Goal: Register for event/course

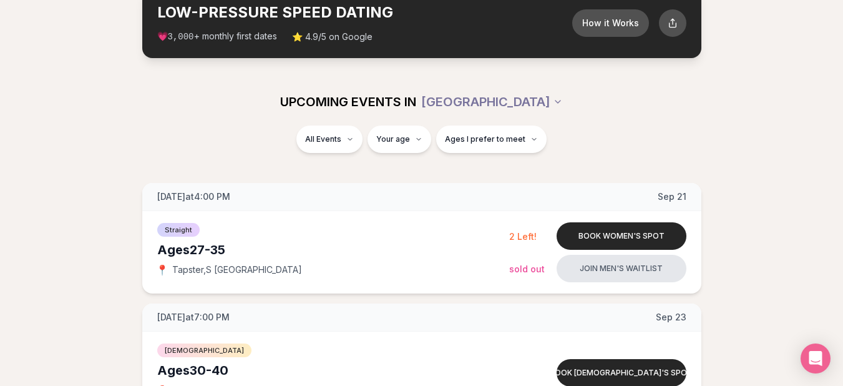
scroll to position [77, 0]
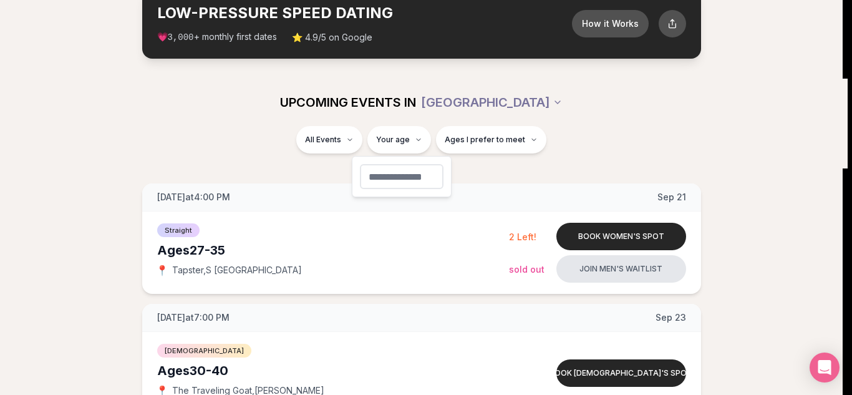
type input "**"
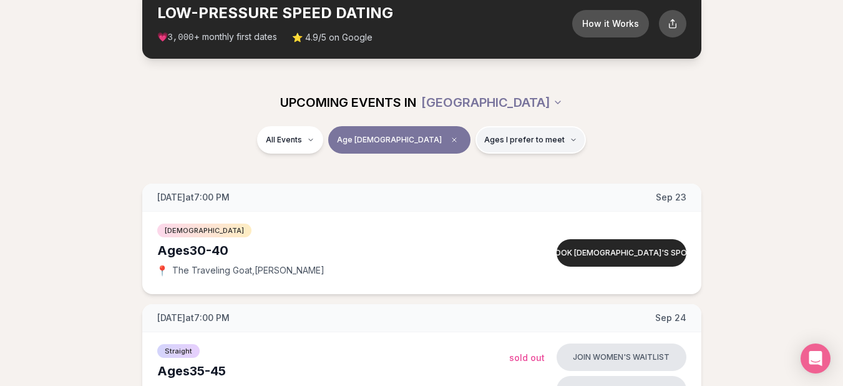
click at [484, 141] on span "Ages I prefer to meet" at bounding box center [524, 140] width 80 height 10
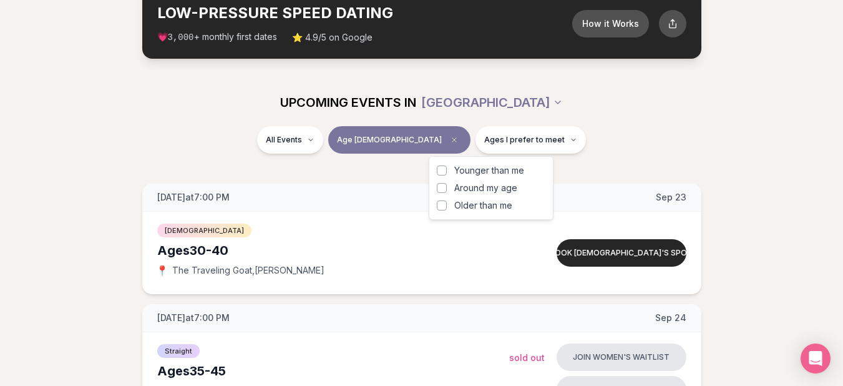
click at [440, 191] on button "Around my age" at bounding box center [442, 188] width 10 height 10
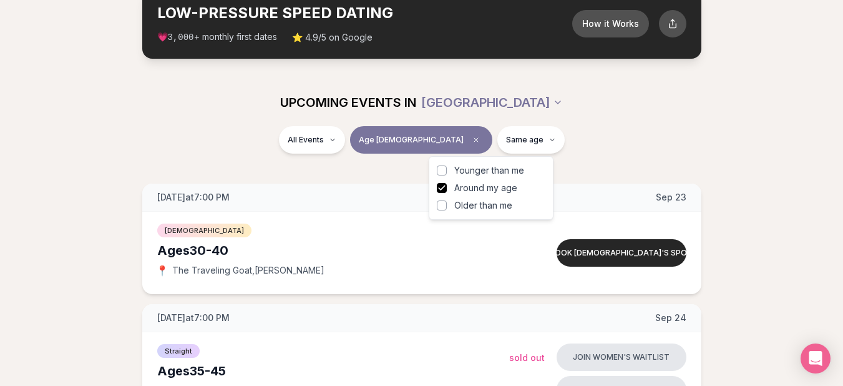
click at [442, 187] on button "Around my age" at bounding box center [442, 188] width 10 height 10
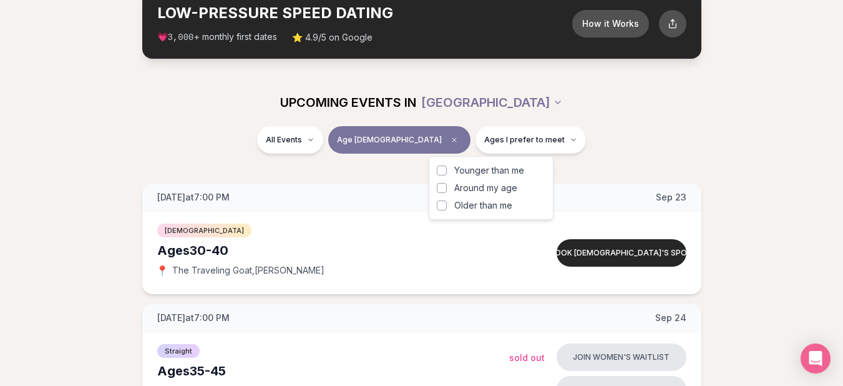
click at [174, 145] on div "All Events Age 40 Ages I prefer to meet" at bounding box center [421, 142] width 699 height 32
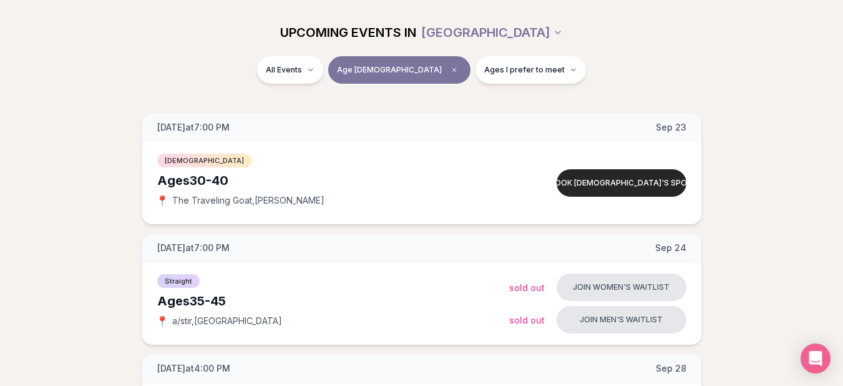
scroll to position [148, 0]
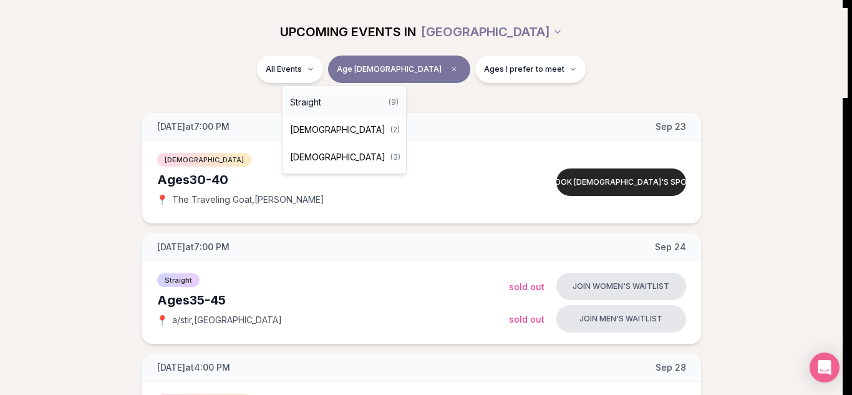
click at [325, 97] on div "Straight ( 9 )" at bounding box center [344, 102] width 119 height 27
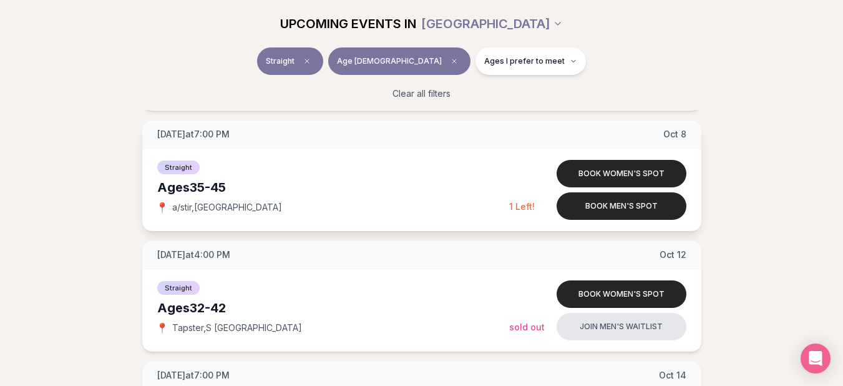
scroll to position [402, 0]
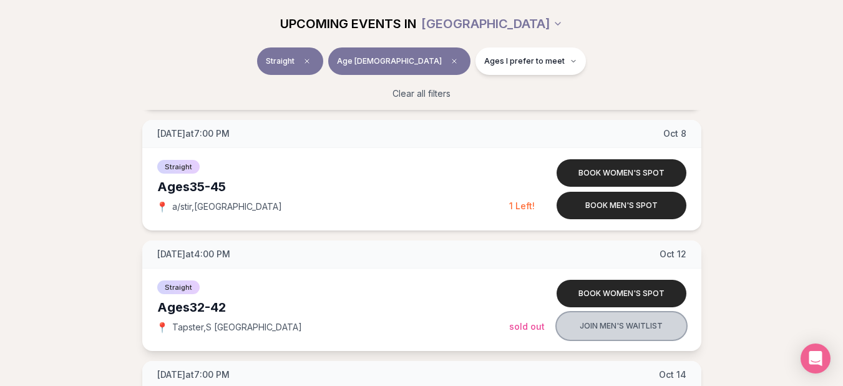
click at [599, 328] on button "Join men's waitlist" at bounding box center [622, 325] width 130 height 27
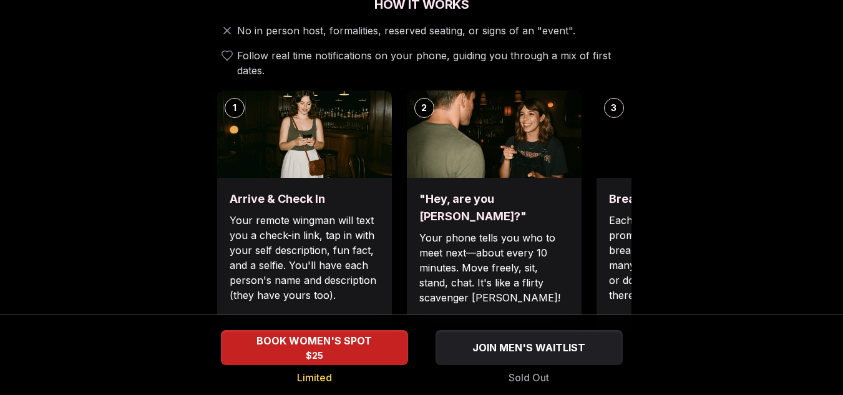
scroll to position [477, 0]
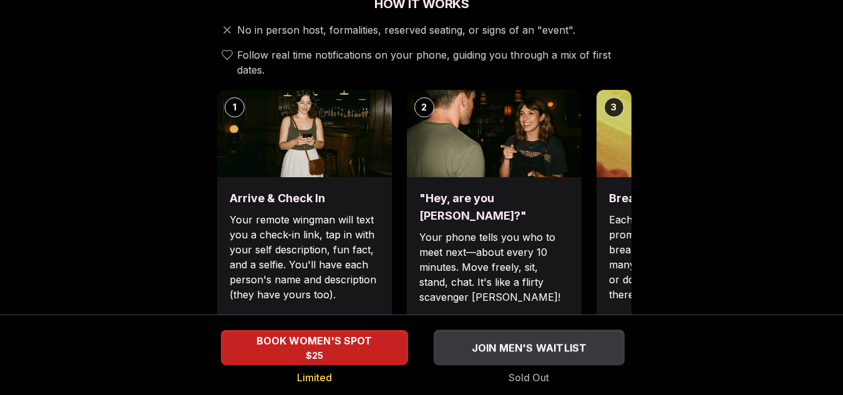
click at [539, 354] on span "JOIN MEN'S WAITLIST" at bounding box center [529, 347] width 120 height 15
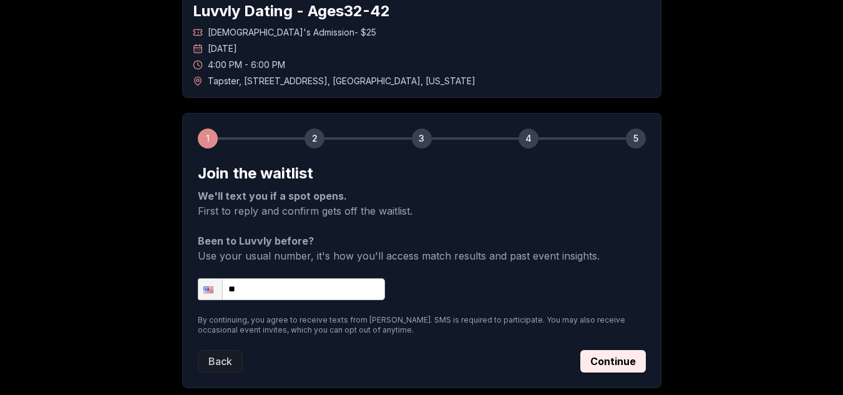
scroll to position [80, 0]
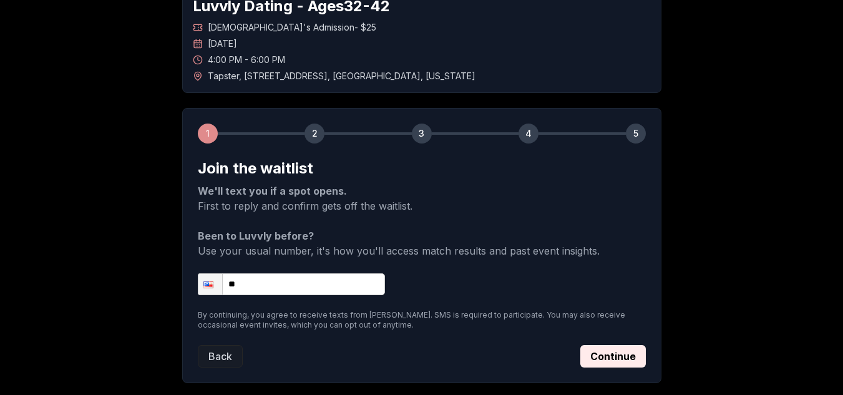
click at [326, 281] on input "**" at bounding box center [291, 284] width 187 height 22
type input "**********"
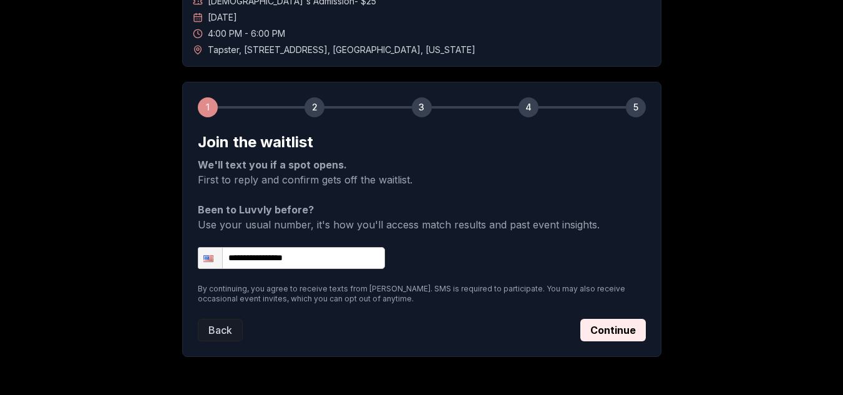
scroll to position [107, 0]
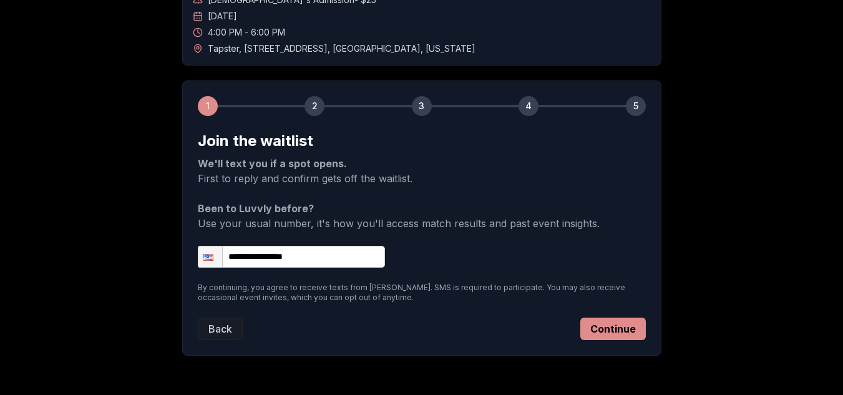
click at [611, 325] on button "Continue" at bounding box center [613, 329] width 66 height 22
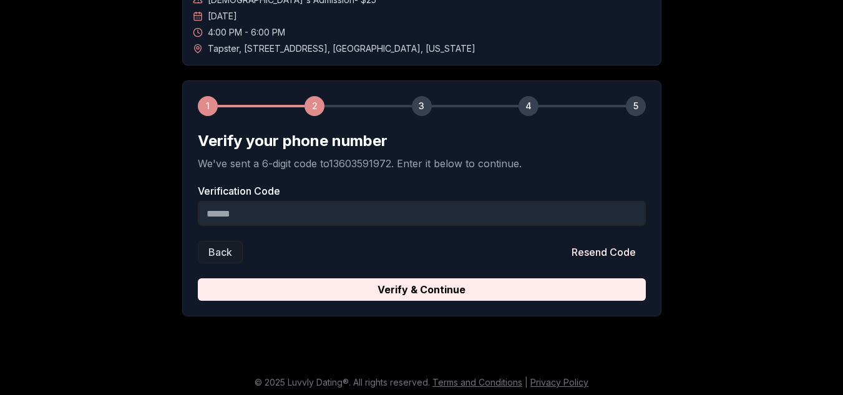
click at [320, 205] on input "Verification Code" at bounding box center [422, 213] width 448 height 25
type input "******"
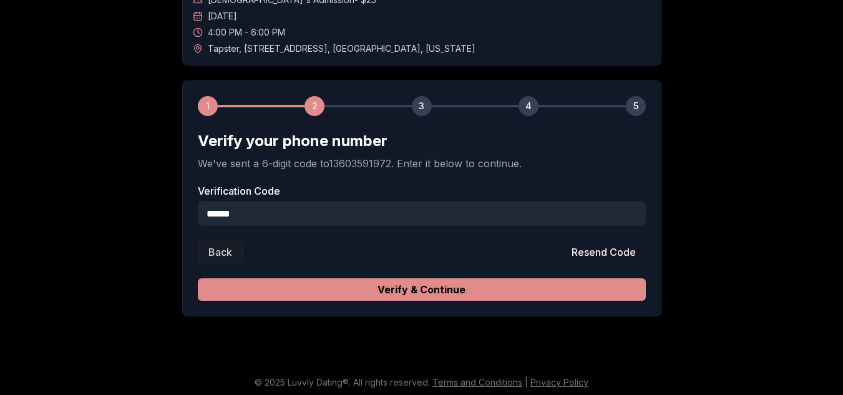
click at [467, 293] on button "Verify & Continue" at bounding box center [422, 289] width 448 height 22
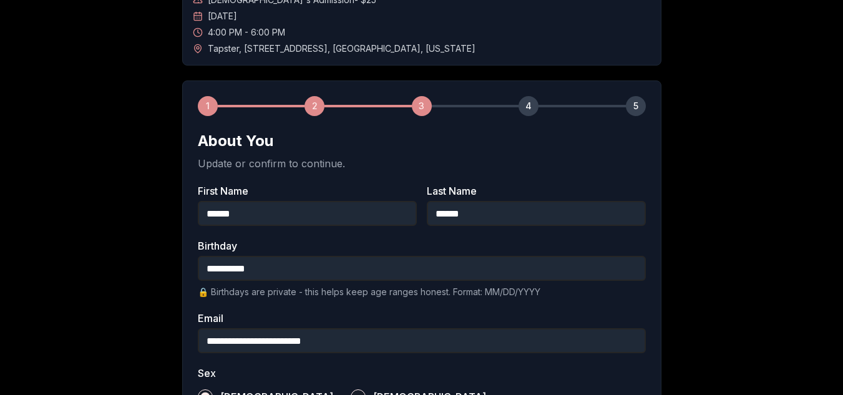
click at [752, 256] on div "**********" at bounding box center [421, 354] width 843 height 832
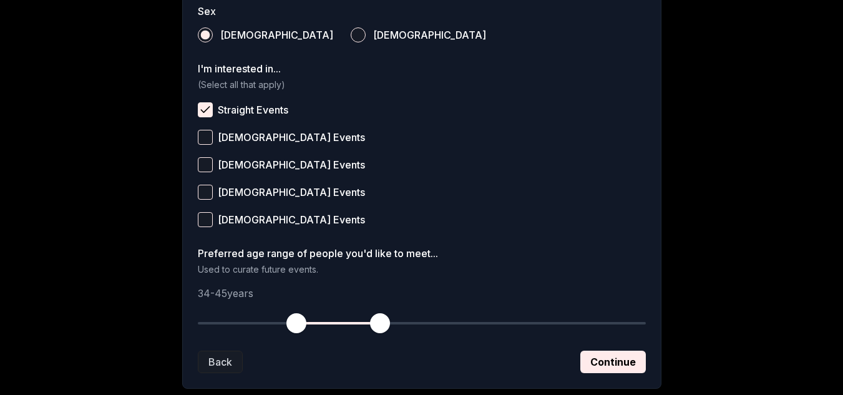
scroll to position [477, 0]
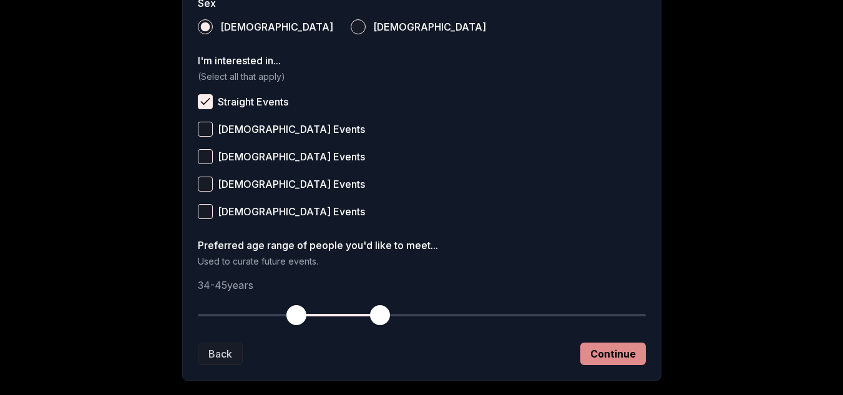
click at [620, 358] on button "Continue" at bounding box center [613, 354] width 66 height 22
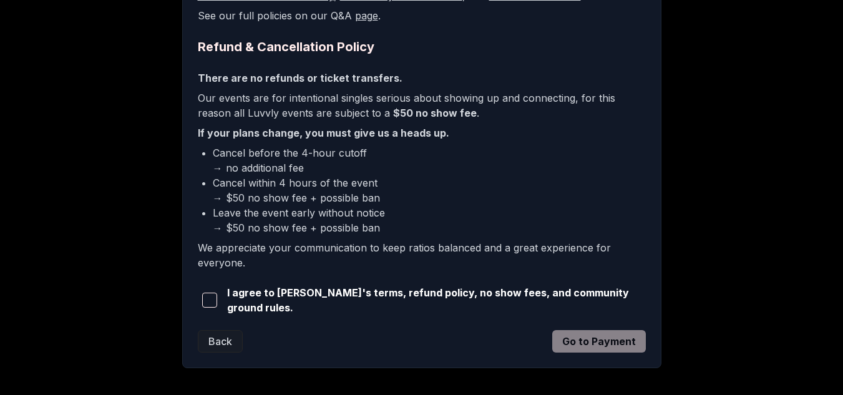
scroll to position [311, 0]
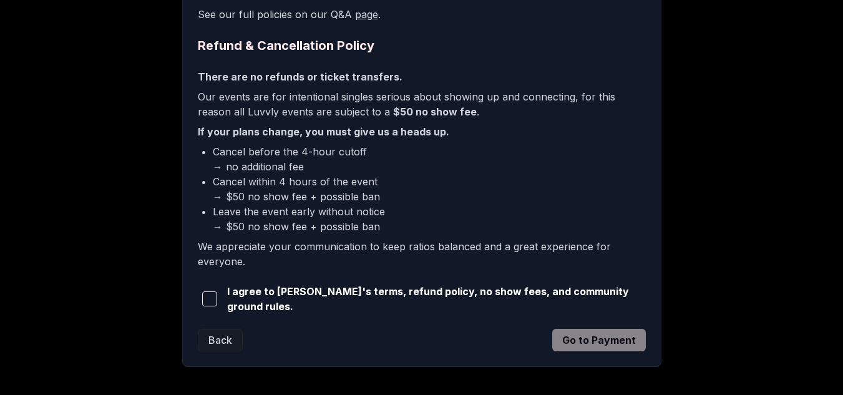
click at [205, 302] on span "button" at bounding box center [209, 298] width 15 height 15
click at [596, 339] on button "Go to Payment" at bounding box center [599, 340] width 94 height 22
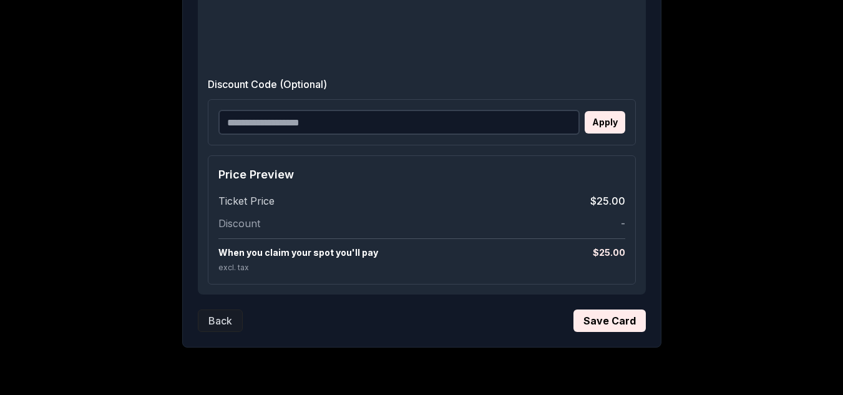
scroll to position [369, 0]
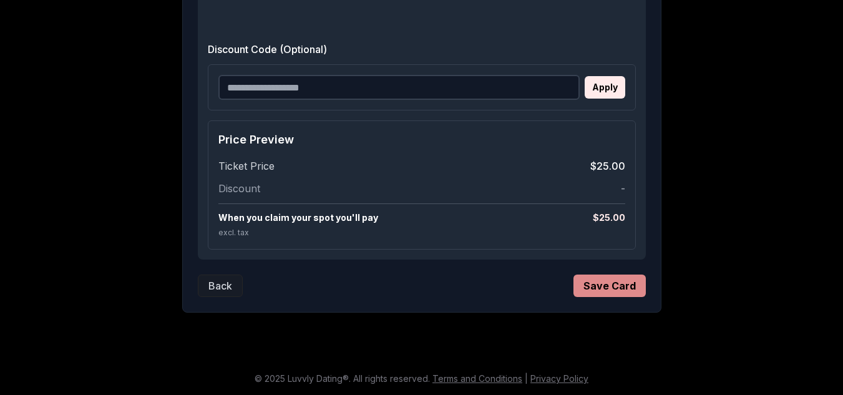
click at [604, 288] on button "Save Card" at bounding box center [609, 286] width 72 height 22
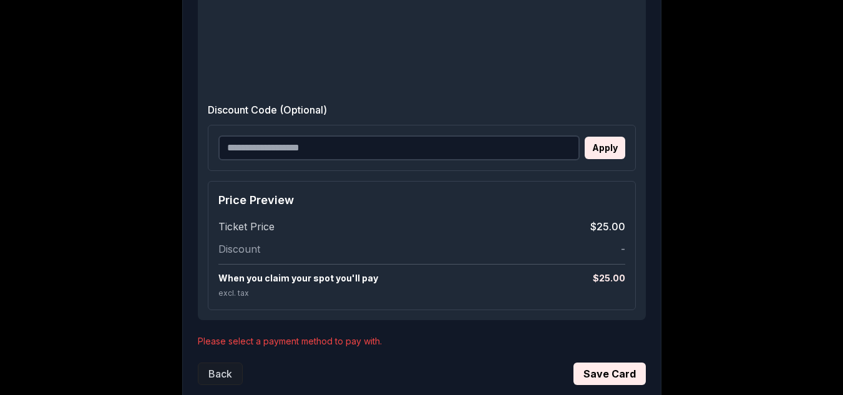
scroll to position [430, 0]
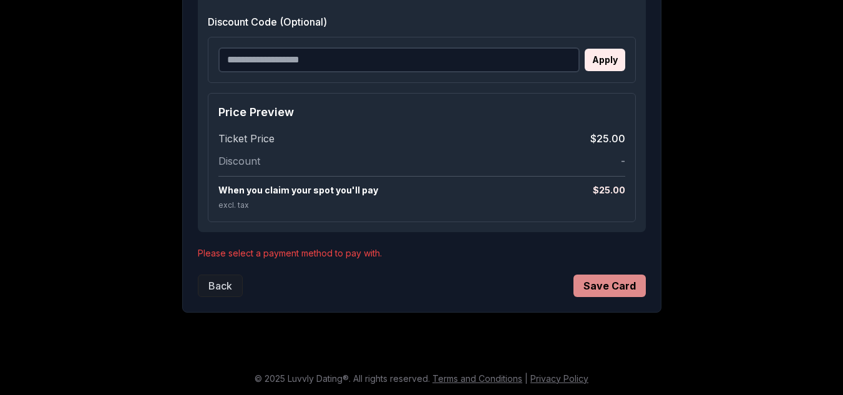
click at [593, 286] on button "Save Card" at bounding box center [609, 286] width 72 height 22
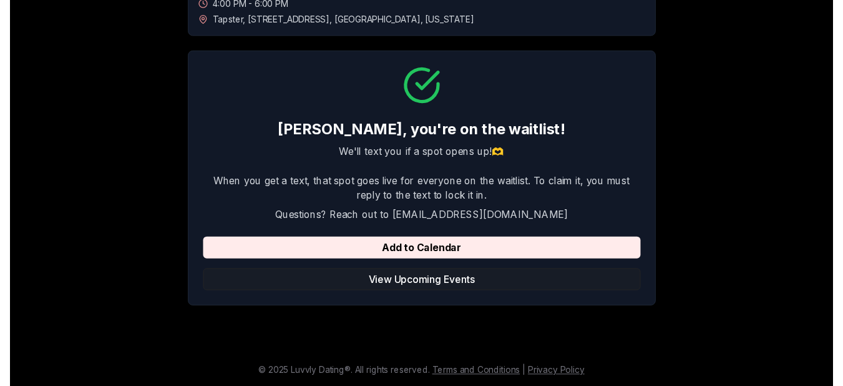
scroll to position [0, 0]
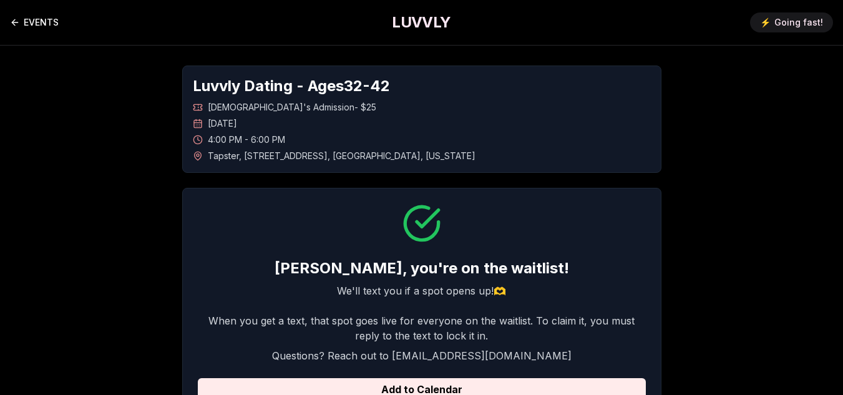
click at [34, 31] on link "EVENTS" at bounding box center [34, 22] width 49 height 25
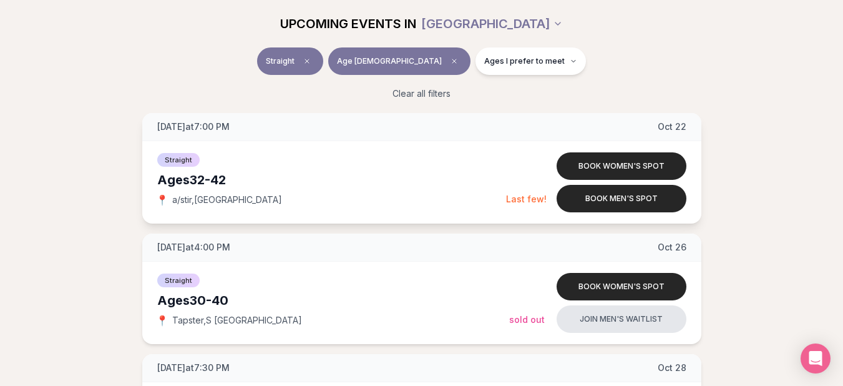
scroll to position [771, 0]
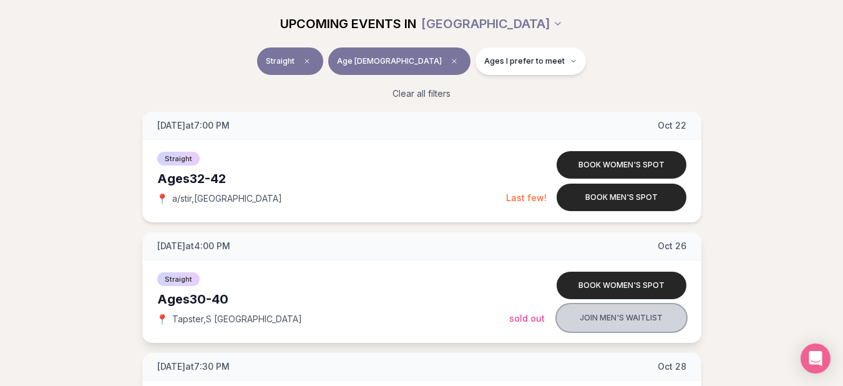
click at [610, 324] on button "Join men's waitlist" at bounding box center [622, 317] width 130 height 27
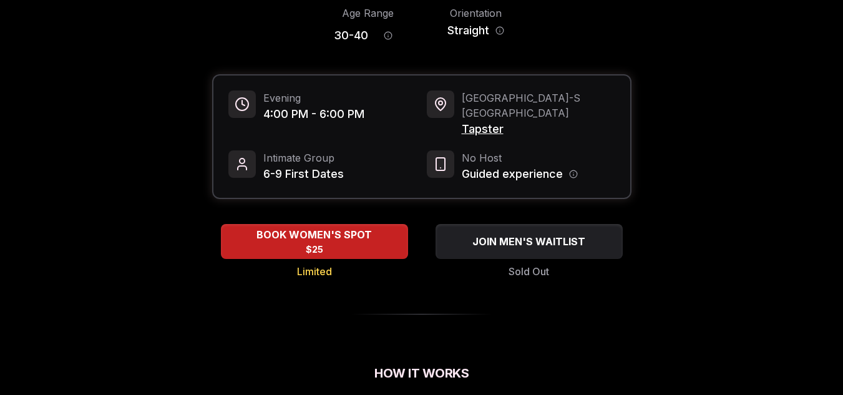
scroll to position [108, 0]
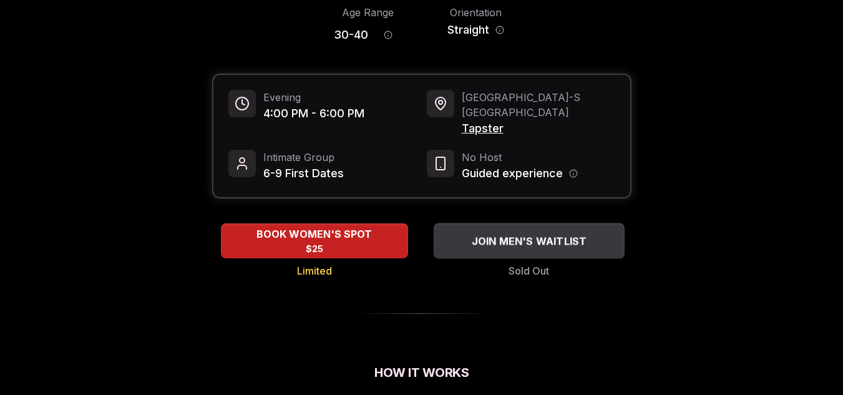
click at [532, 235] on div "JOIN MEN'S WAITLIST" at bounding box center [529, 241] width 191 height 21
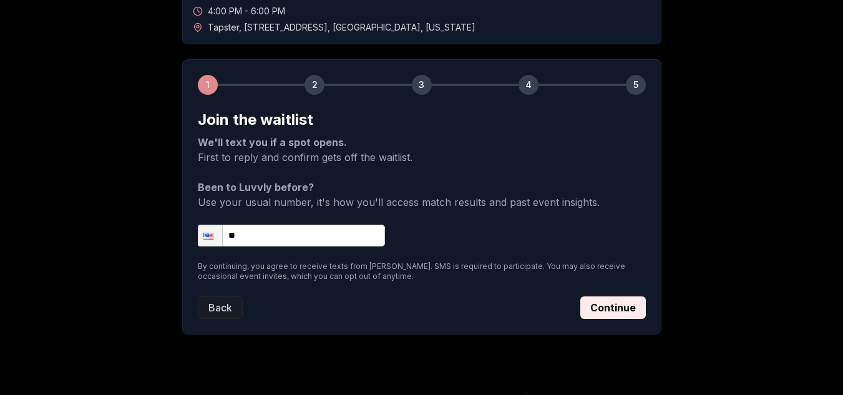
scroll to position [129, 0]
click at [333, 241] on input "**" at bounding box center [291, 235] width 187 height 22
type input "**********"
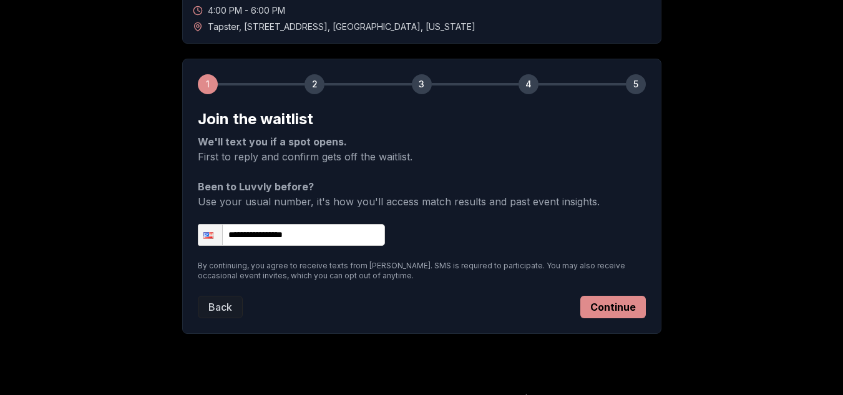
click at [588, 304] on button "Continue" at bounding box center [613, 307] width 66 height 22
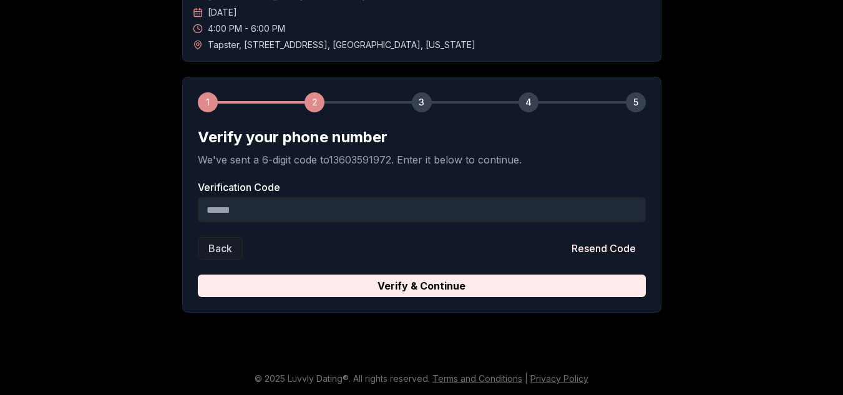
scroll to position [111, 0]
click at [263, 212] on input "Verification Code" at bounding box center [422, 209] width 448 height 25
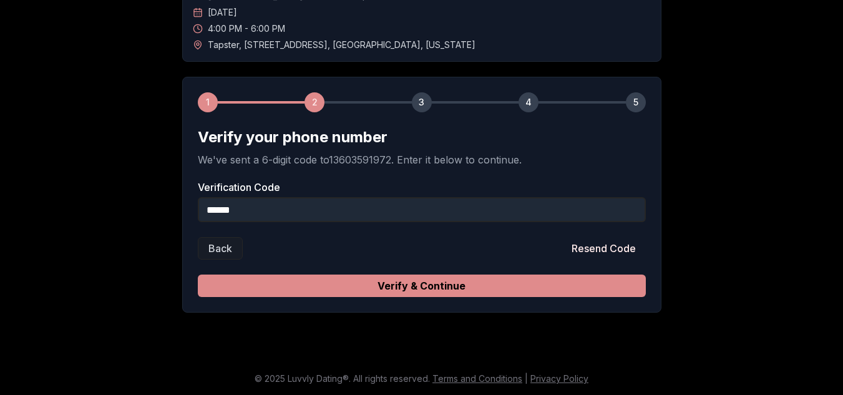
type input "******"
click at [481, 294] on button "Verify & Continue" at bounding box center [422, 286] width 448 height 22
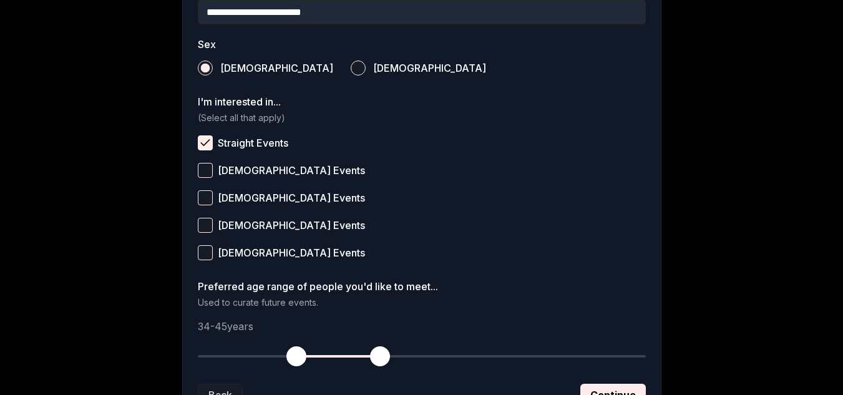
scroll to position [545, 0]
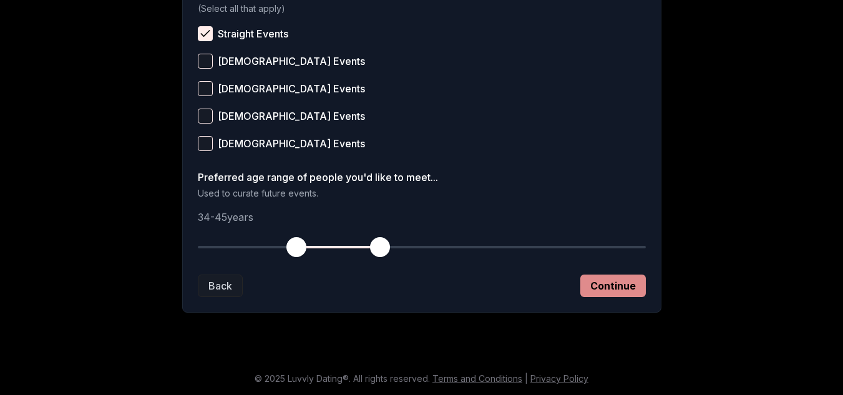
click at [601, 289] on button "Continue" at bounding box center [613, 286] width 66 height 22
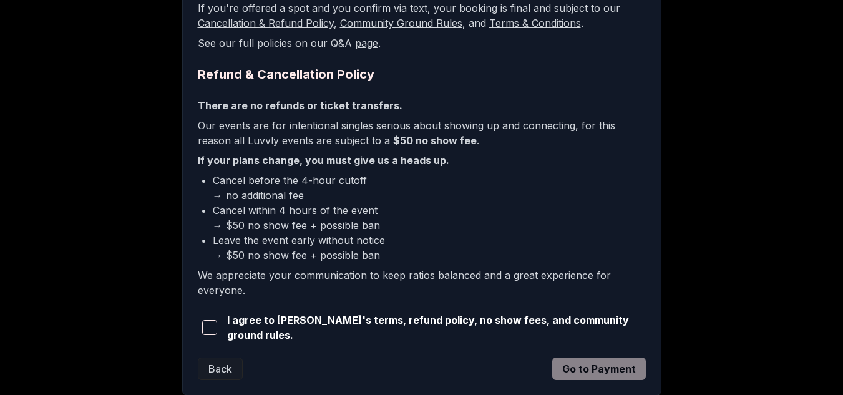
scroll to position [283, 0]
click at [215, 314] on button "button" at bounding box center [210, 326] width 24 height 27
click at [580, 362] on button "Go to Payment" at bounding box center [599, 368] width 94 height 22
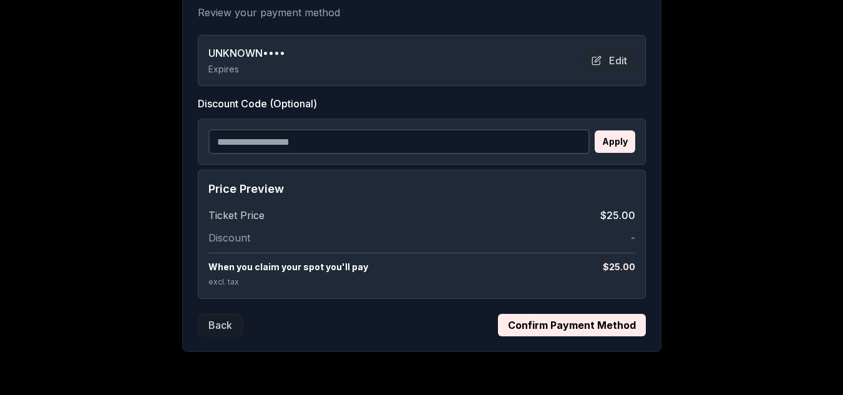
scroll to position [268, 0]
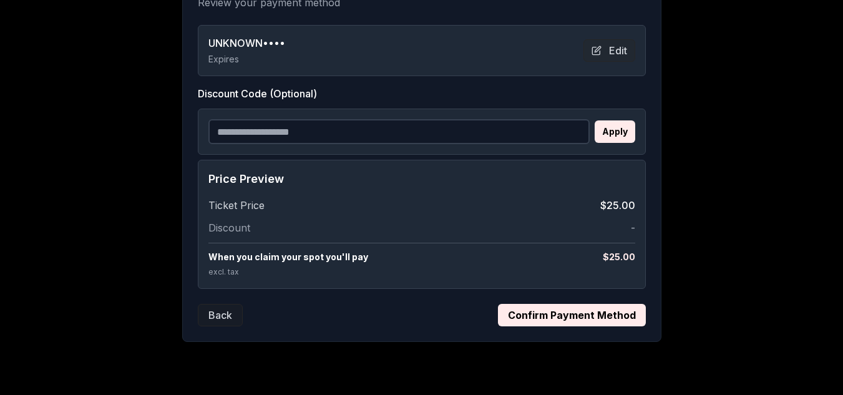
click at [585, 307] on button "Confirm Payment Method" at bounding box center [572, 315] width 148 height 22
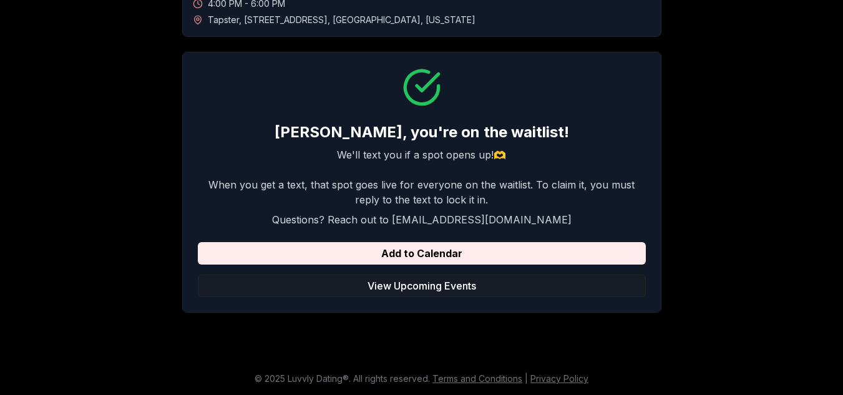
scroll to position [136, 0]
click at [411, 293] on button "View Upcoming Events" at bounding box center [422, 286] width 448 height 22
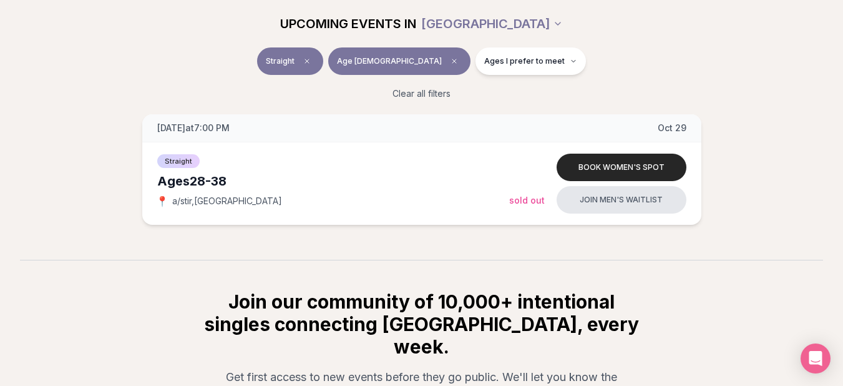
scroll to position [1293, 0]
